Goal: Task Accomplishment & Management: Check status

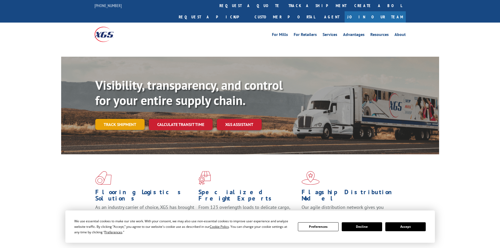
click at [127, 119] on link "Track shipment" at bounding box center [119, 124] width 49 height 11
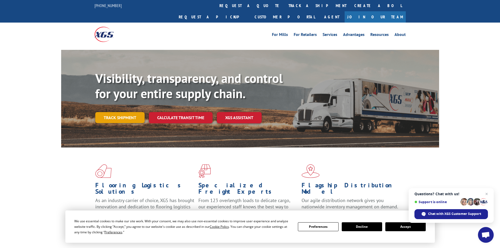
click at [117, 112] on link "Track shipment" at bounding box center [119, 117] width 49 height 11
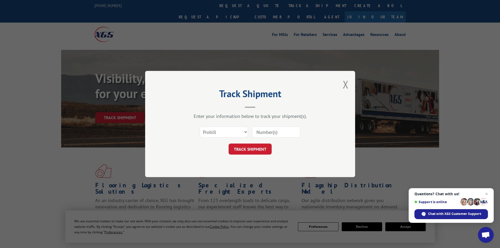
click at [265, 129] on input at bounding box center [276, 131] width 48 height 11
paste input "17258696"
type input "17258696"
click at [256, 149] on button "TRACK SHIPMENT" at bounding box center [250, 149] width 43 height 11
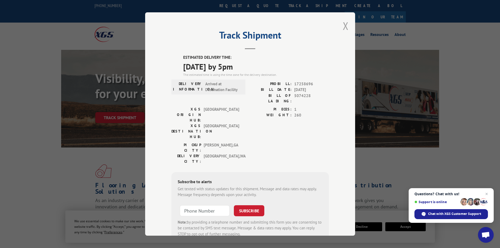
click at [343, 26] on button "Close modal" at bounding box center [346, 26] width 6 height 14
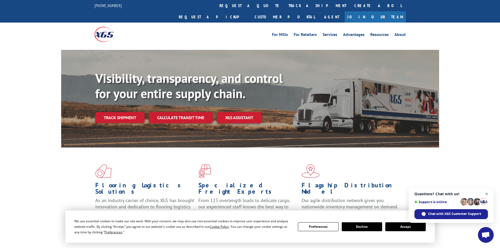
click at [484, 193] on span "Open chat" at bounding box center [486, 194] width 7 height 7
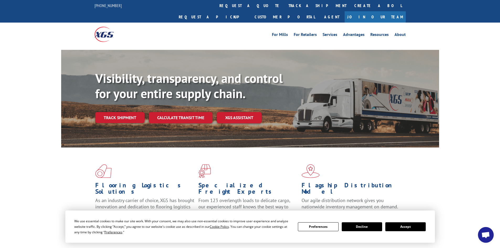
click at [357, 224] on button "Decline" at bounding box center [362, 226] width 40 height 9
